Goal: Task Accomplishment & Management: Complete application form

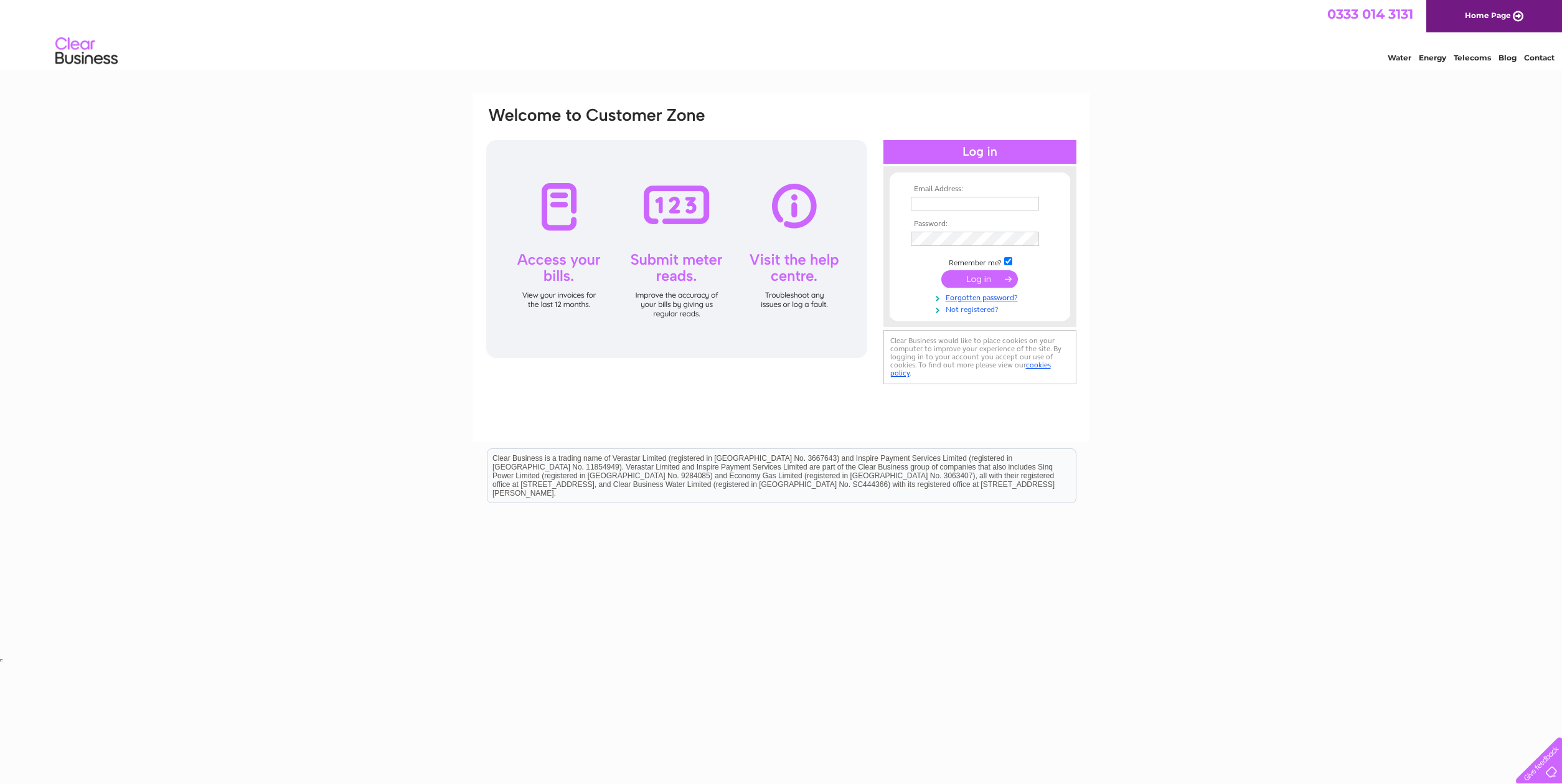
click at [975, 312] on link "Not registered?" at bounding box center [981, 309] width 141 height 12
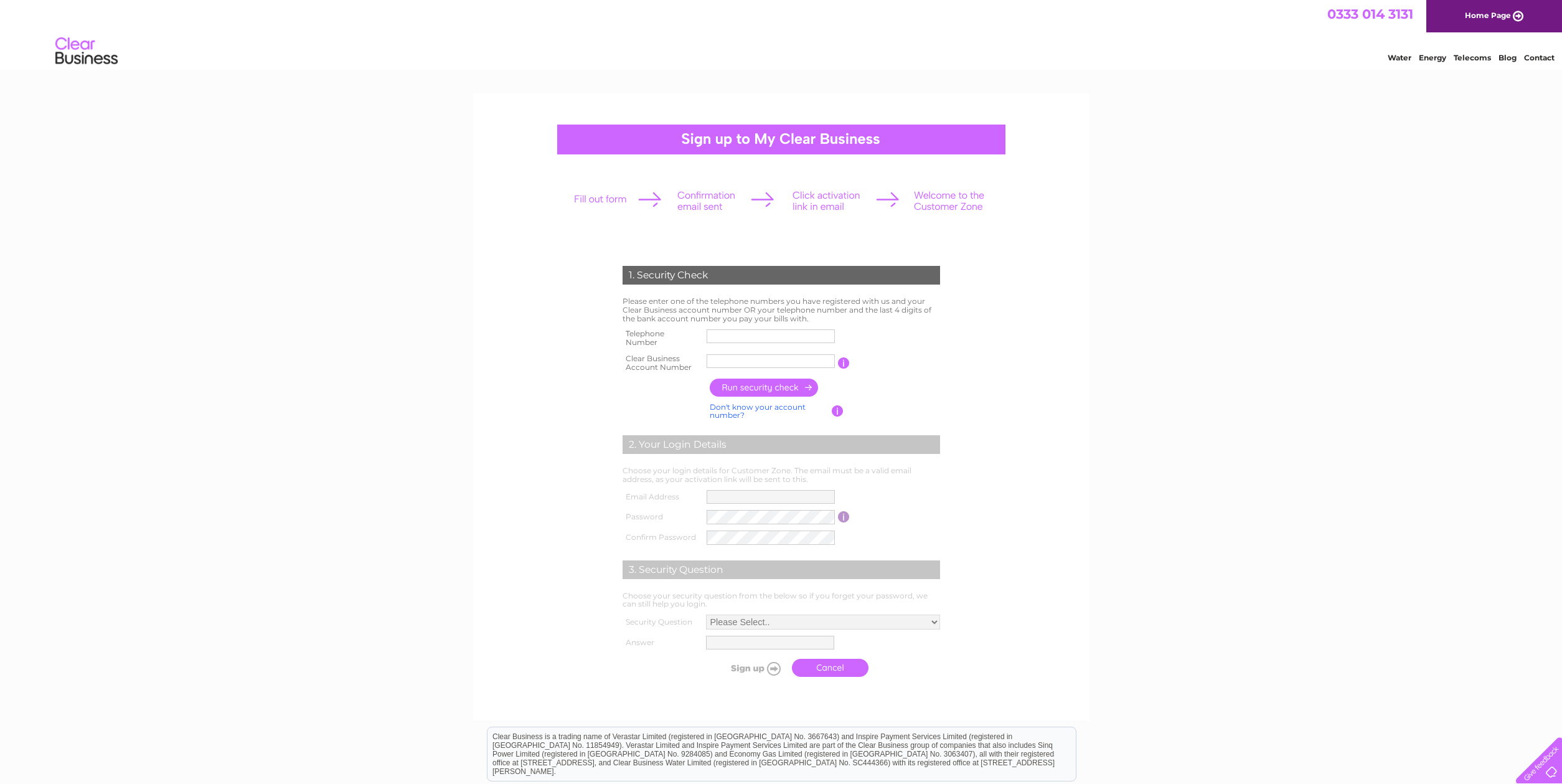
click at [712, 337] on input "text" at bounding box center [770, 336] width 128 height 14
click at [844, 366] on input "button" at bounding box center [845, 363] width 12 height 11
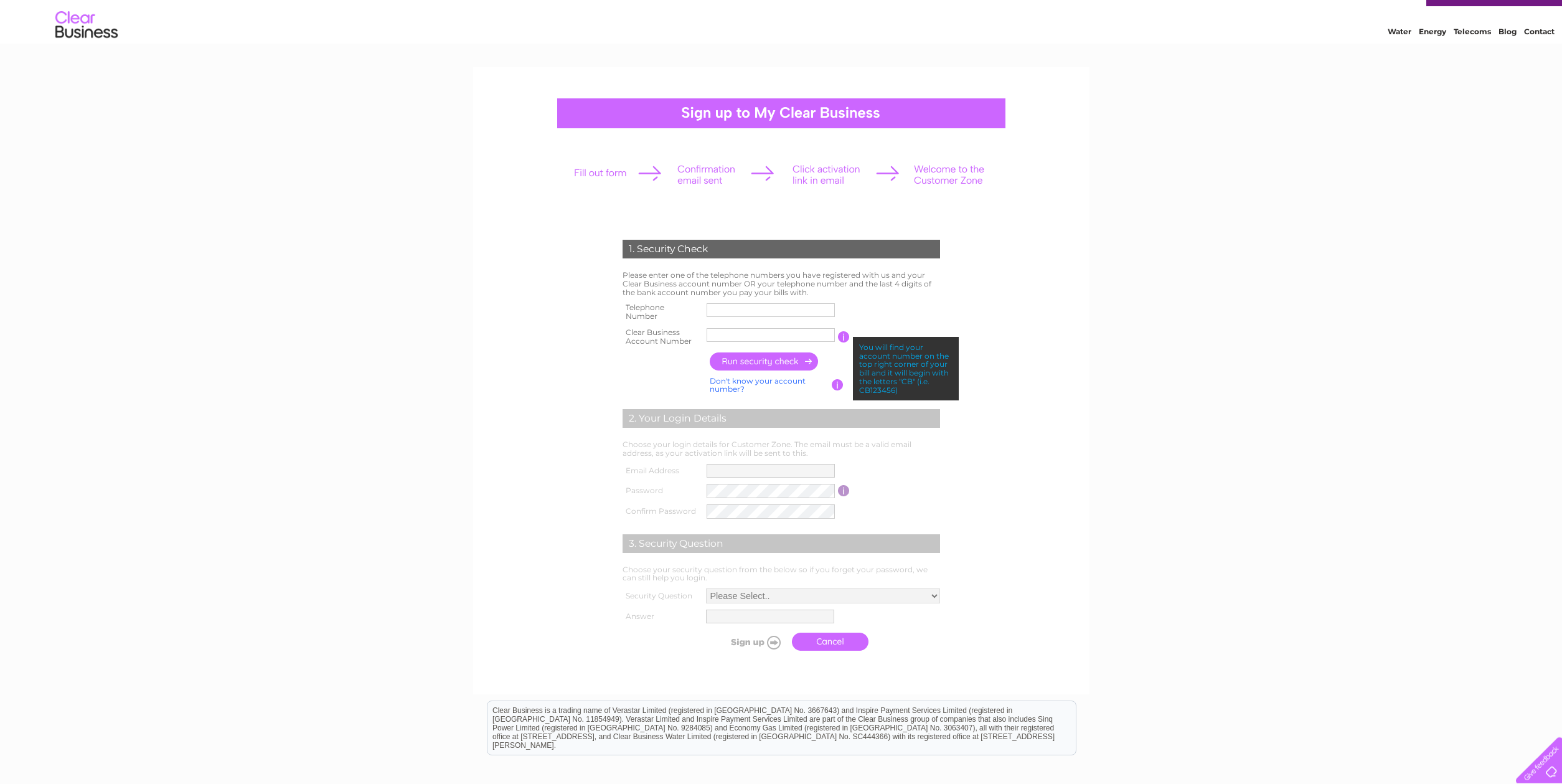
scroll to position [63, 0]
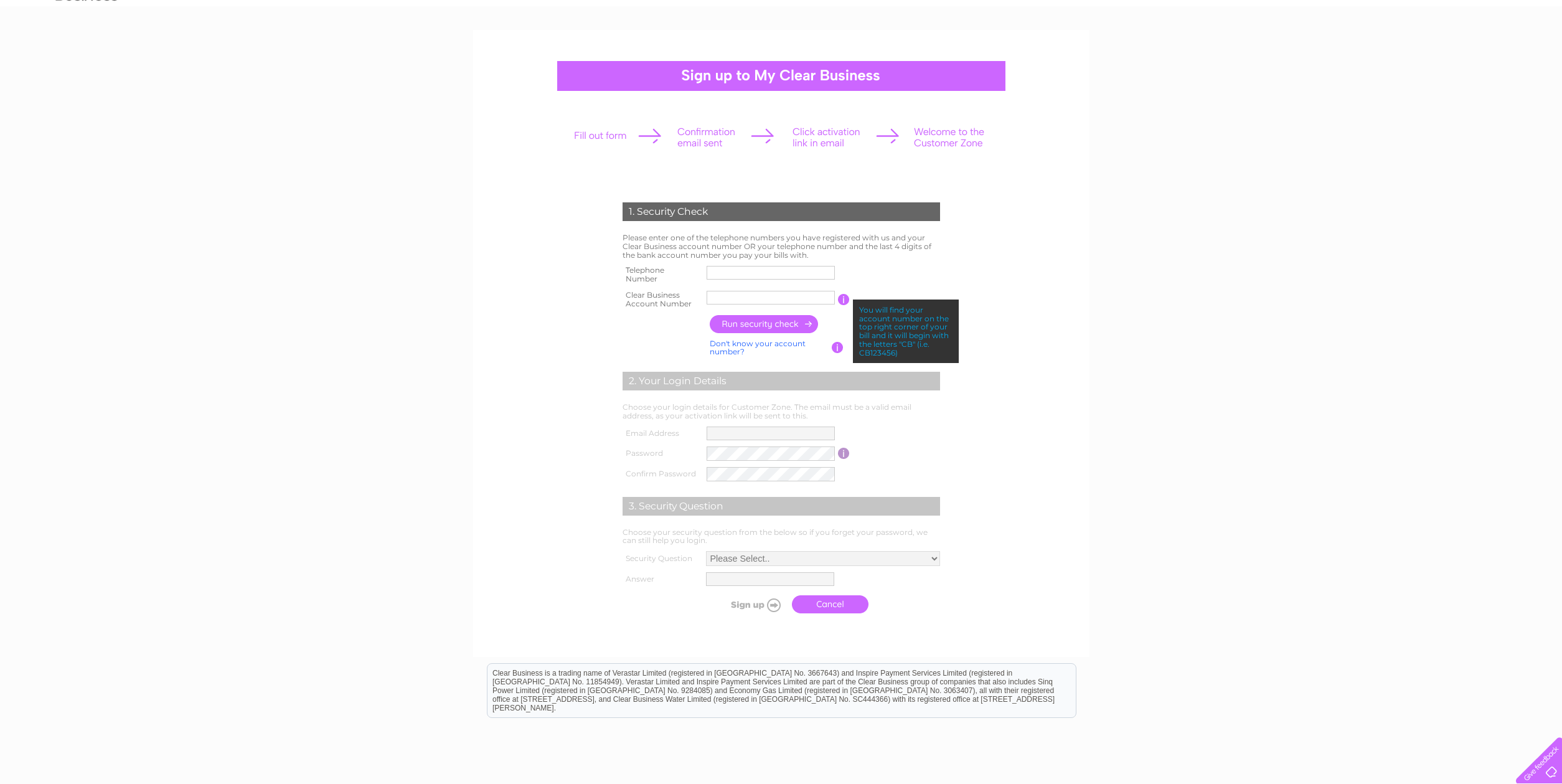
click at [1138, 351] on div "1. Security Check Please enter one of the telephone numbers you have registered…" at bounding box center [781, 450] width 1562 height 840
click at [762, 344] on link "Don't know your account number?" at bounding box center [757, 347] width 96 height 18
click at [846, 299] on input "button" at bounding box center [844, 299] width 12 height 11
click at [736, 343] on link "Don't know your bank account number?" at bounding box center [767, 347] width 117 height 18
click at [847, 300] on input "button" at bounding box center [844, 299] width 12 height 11
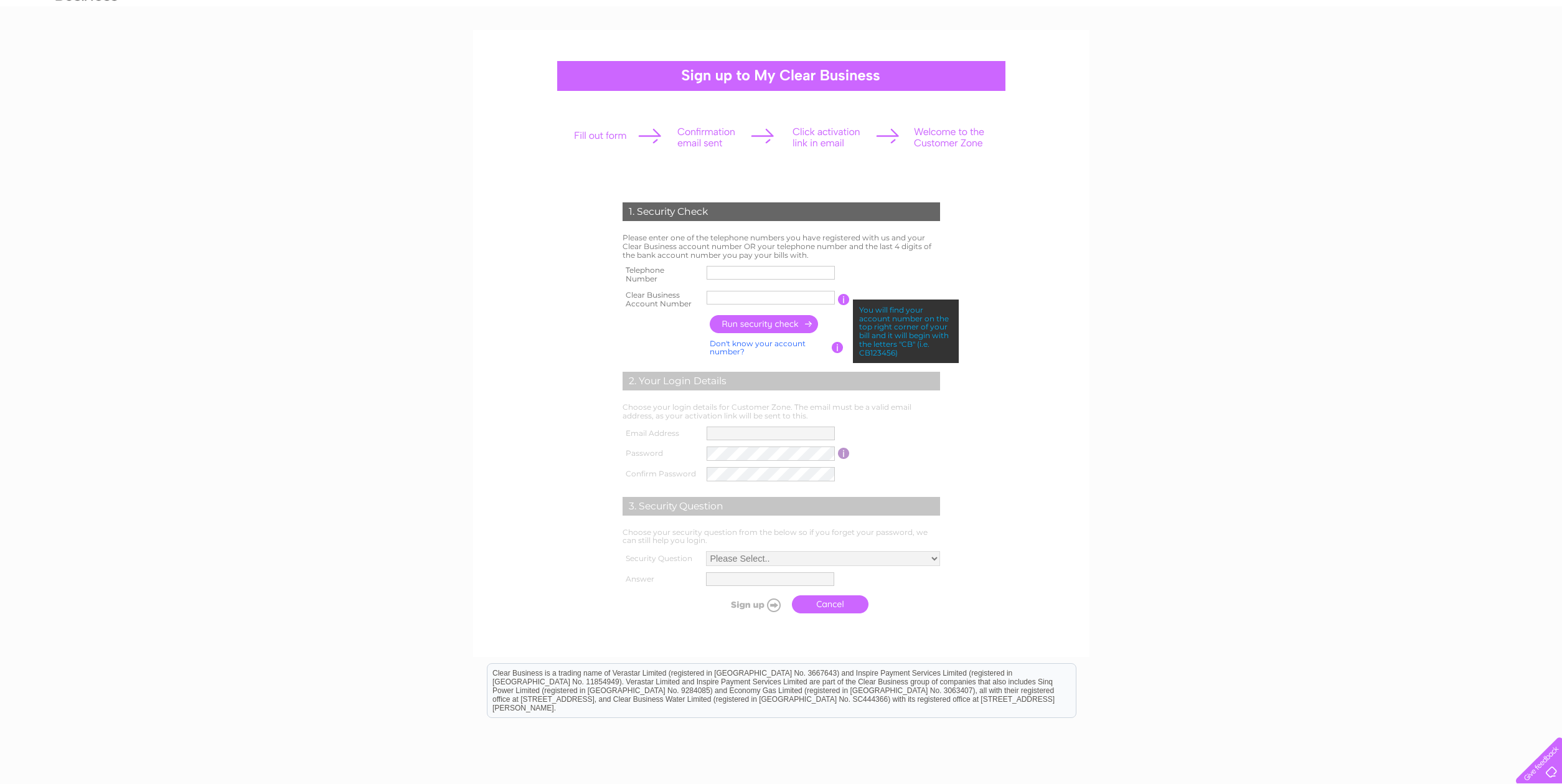
click at [719, 350] on link "Don't know your account number?" at bounding box center [757, 347] width 96 height 18
click at [719, 350] on link "Don't know your bank account number?" at bounding box center [767, 347] width 117 height 18
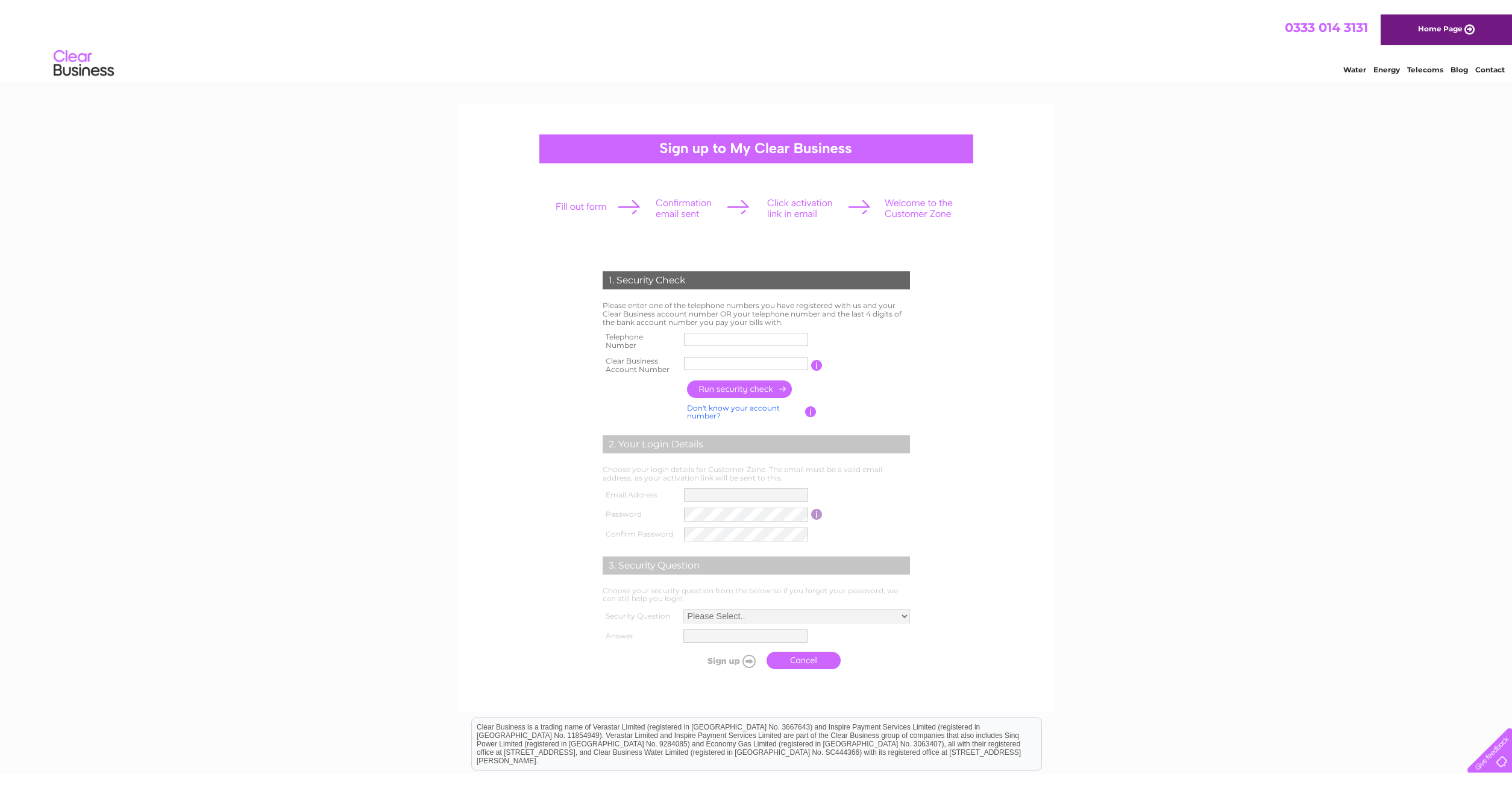
scroll to position [0, 0]
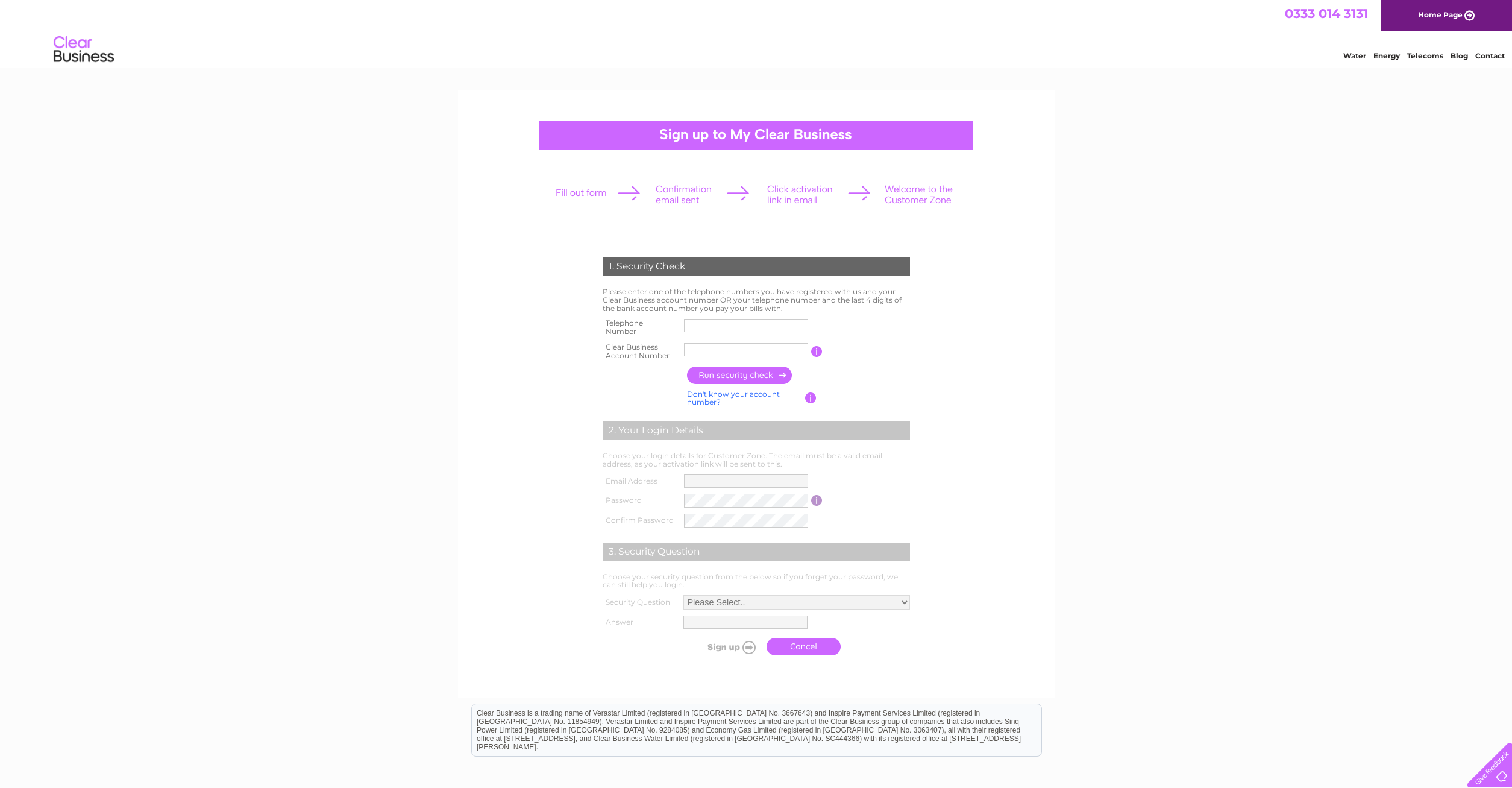
click at [716, 395] on link "Don't know your account number?" at bounding box center [733, 398] width 93 height 18
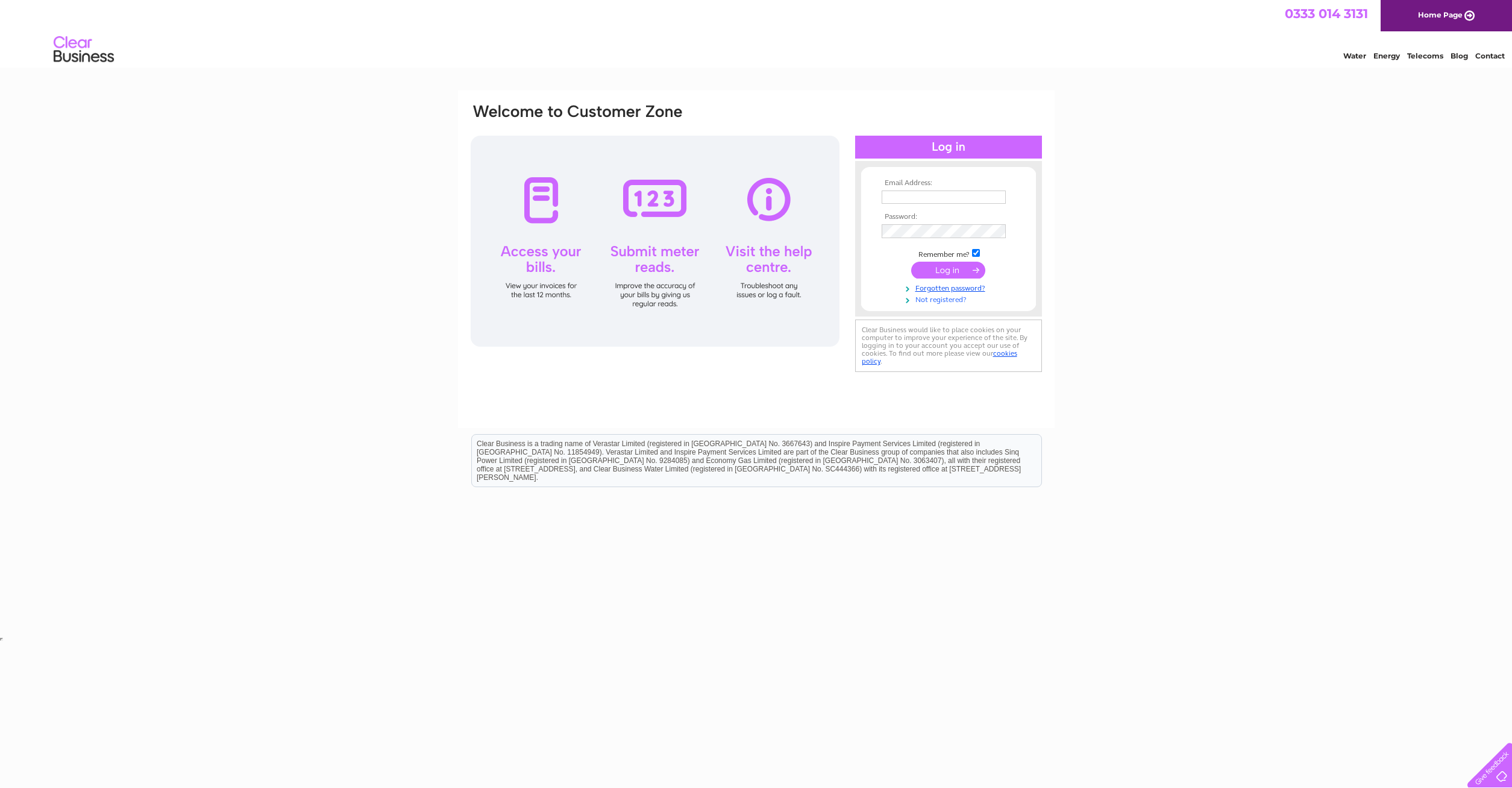
click at [949, 303] on link "Not registered?" at bounding box center [949, 299] width 136 height 12
